Goal: Transaction & Acquisition: Purchase product/service

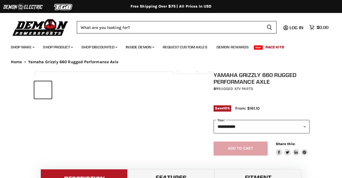
select select "******"
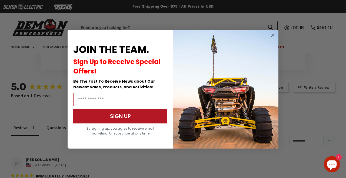
scroll to position [357, 0]
